Goal: Entertainment & Leisure: Consume media (video, audio)

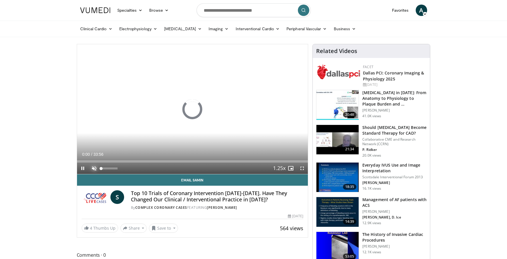
click at [93, 168] on span "Video Player" at bounding box center [93, 168] width 11 height 11
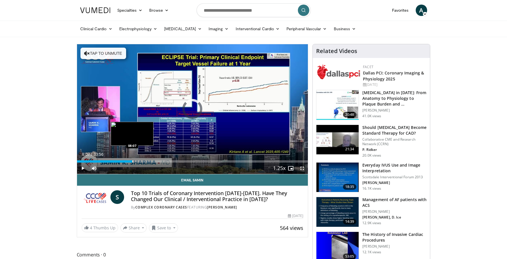
click at [132, 161] on div "Progress Bar" at bounding box center [132, 161] width 1 height 2
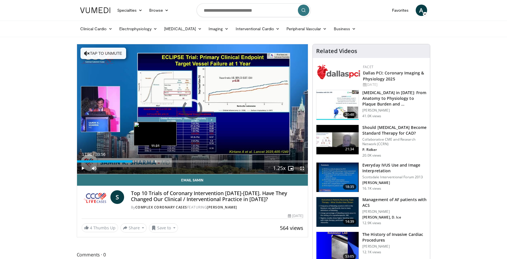
click at [155, 159] on div "Loaded : 24.07% 08:07 11:31" at bounding box center [192, 159] width 231 height 5
click at [175, 161] on div "Progress Bar" at bounding box center [175, 161] width 1 height 2
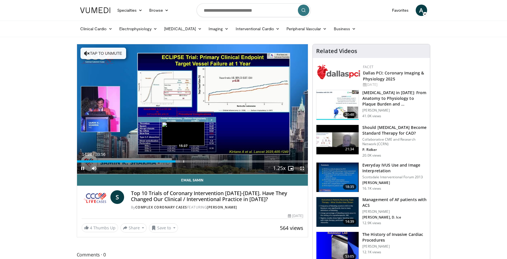
click at [183, 162] on div "Progress Bar" at bounding box center [183, 161] width 1 height 2
click at [193, 162] on div "Progress Bar" at bounding box center [193, 161] width 1 height 2
click at [201, 162] on div "Progress Bar" at bounding box center [201, 161] width 1 height 2
click at [206, 162] on div "Progress Bar" at bounding box center [206, 161] width 1 height 2
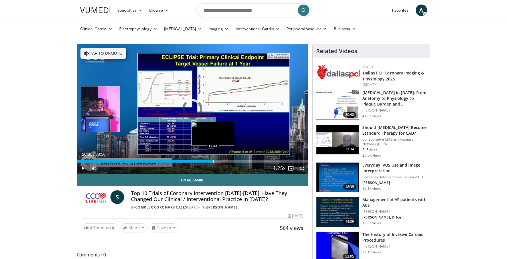
click at [213, 162] on div "Progress Bar" at bounding box center [213, 161] width 1 height 2
click at [222, 162] on div "Progress Bar" at bounding box center [222, 161] width 1 height 2
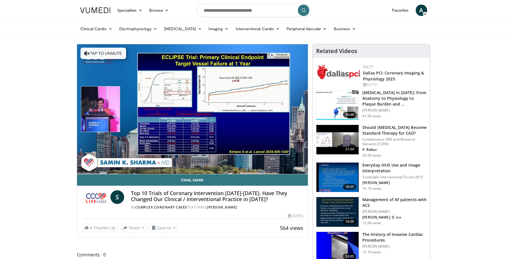
click at [298, 169] on div "10 seconds Tap to unmute" at bounding box center [192, 109] width 231 height 130
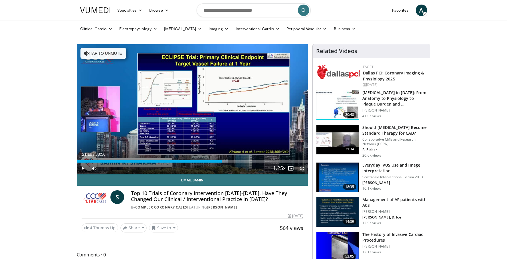
click at [302, 168] on span "Video Player" at bounding box center [301, 168] width 11 height 11
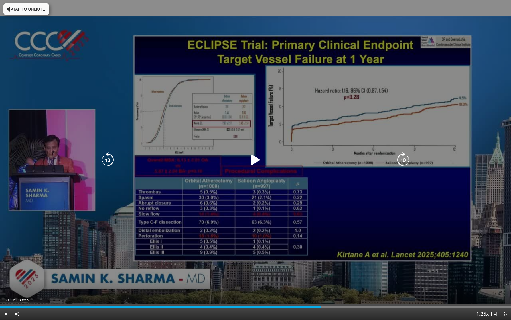
click at [292, 133] on div "10 seconds Tap to unmute" at bounding box center [255, 159] width 511 height 319
click at [309, 152] on div "10 seconds Tap to unmute" at bounding box center [255, 159] width 511 height 319
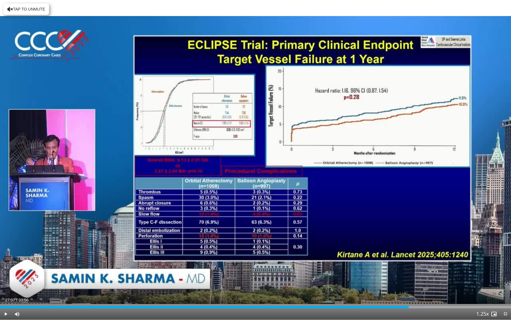
click at [309, 152] on div "10 seconds Tap to unmute" at bounding box center [255, 159] width 511 height 319
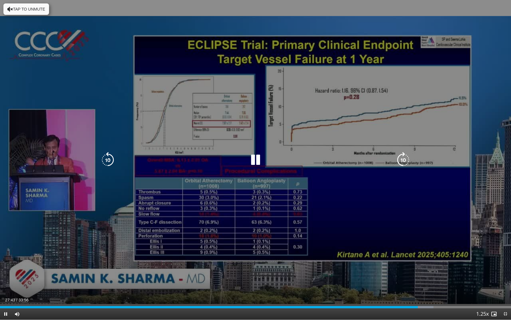
click at [308, 149] on div "10 seconds Tap to unmute" at bounding box center [255, 159] width 511 height 319
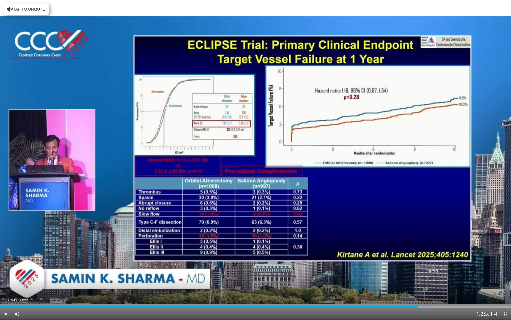
click at [308, 149] on div "10 seconds Tap to unmute" at bounding box center [255, 159] width 511 height 319
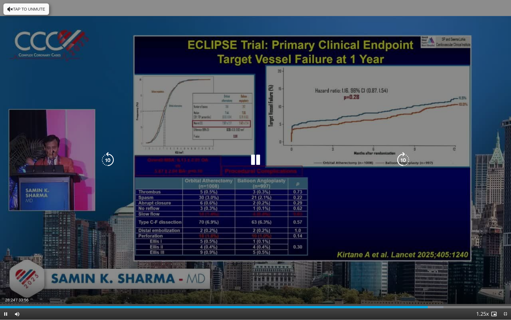
click at [310, 150] on div "10 seconds Tap to unmute" at bounding box center [255, 159] width 511 height 319
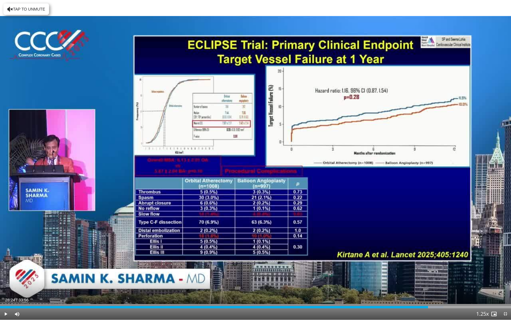
click at [310, 150] on div "10 seconds Tap to unmute" at bounding box center [255, 159] width 511 height 319
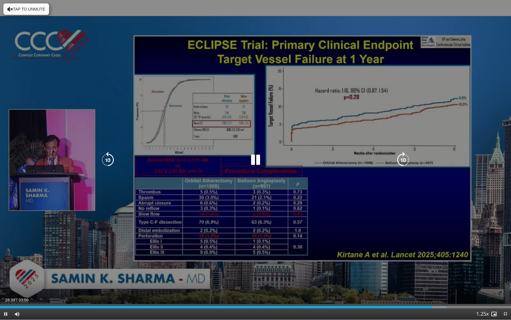
click at [302, 146] on div "10 seconds Tap to unmute" at bounding box center [255, 159] width 511 height 319
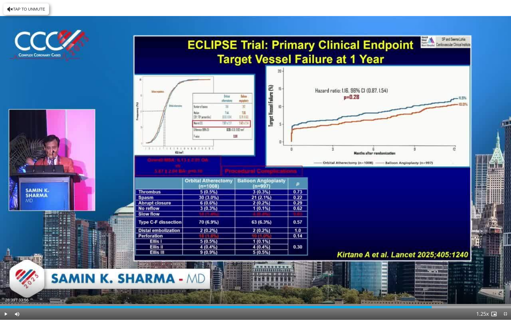
click at [302, 146] on div "10 seconds Tap to unmute" at bounding box center [255, 159] width 511 height 319
click at [427, 259] on div "Progress Bar" at bounding box center [427, 307] width 1 height 2
click at [424, 259] on div "Progress Bar" at bounding box center [424, 307] width 1 height 2
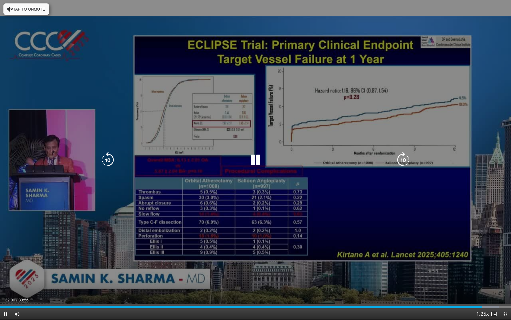
click at [424, 208] on div "10 seconds Tap to unmute" at bounding box center [255, 159] width 511 height 319
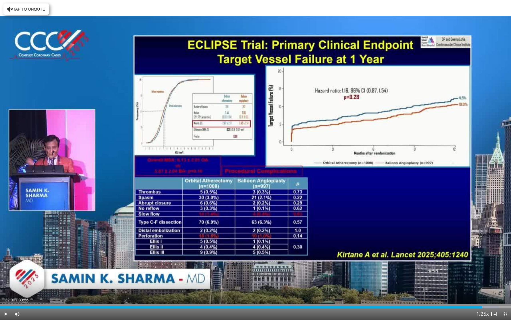
click at [424, 208] on div "10 seconds Tap to unmute" at bounding box center [255, 159] width 511 height 319
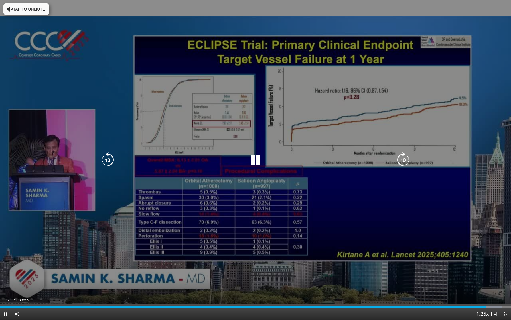
click at [415, 213] on div "10 seconds Tap to unmute" at bounding box center [255, 159] width 511 height 319
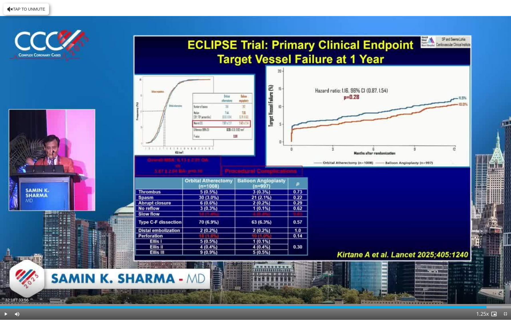
click at [415, 213] on div "10 seconds Tap to unmute" at bounding box center [255, 159] width 511 height 319
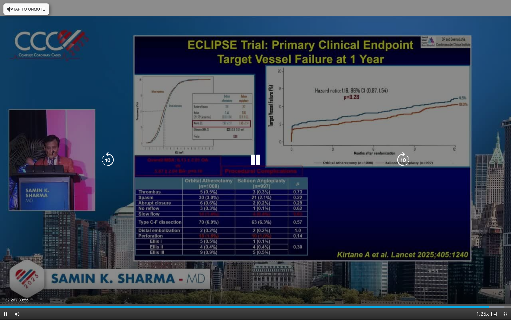
click at [409, 209] on div "10 seconds Tap to unmute" at bounding box center [255, 159] width 511 height 319
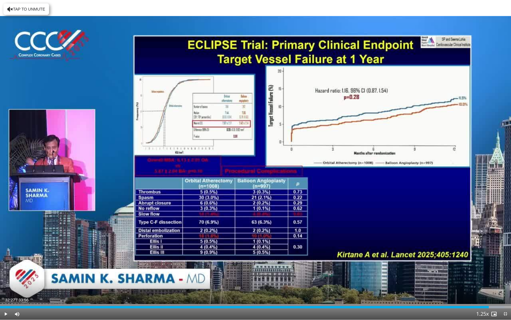
click at [399, 202] on div "10 seconds Tap to unmute" at bounding box center [255, 159] width 511 height 319
